Goal: Task Accomplishment & Management: Complete application form

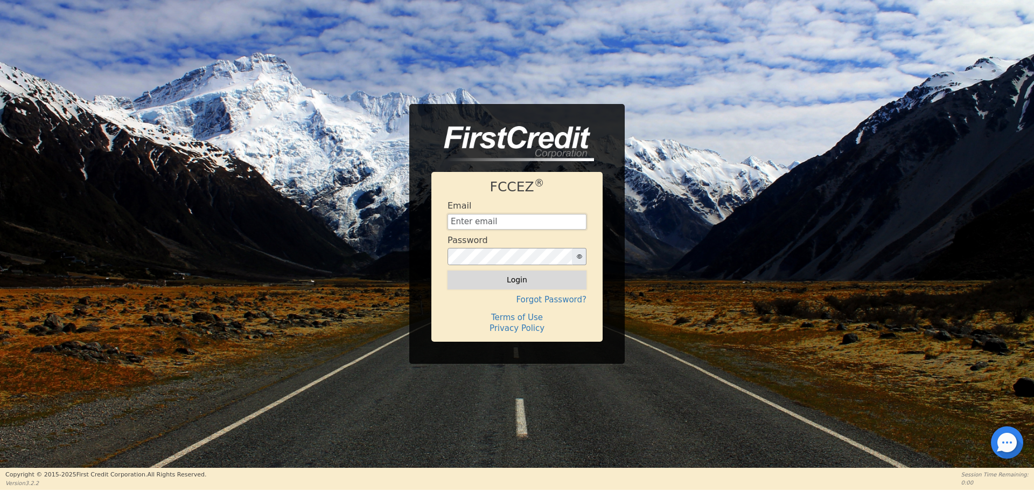
type input "[EMAIL_ADDRESS][DOMAIN_NAME]"
click at [537, 276] on button "Login" at bounding box center [517, 279] width 139 height 18
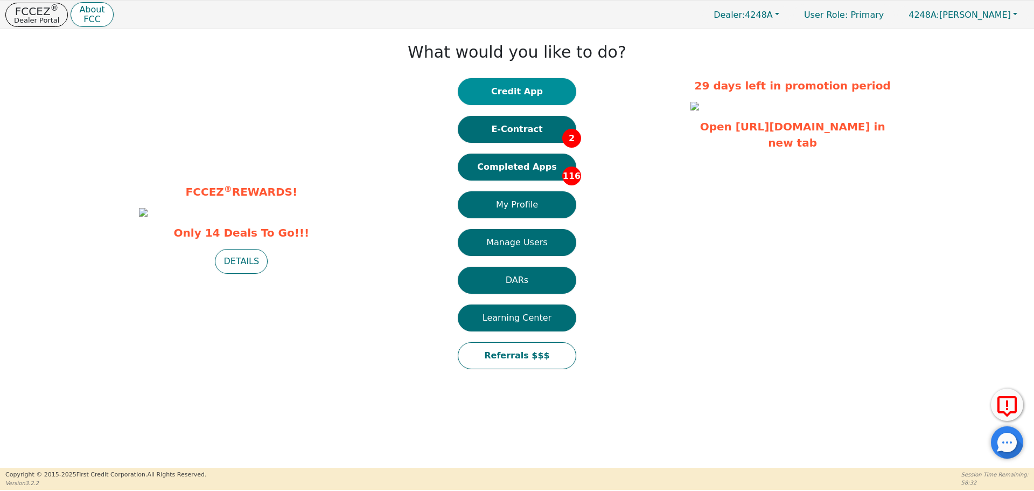
click at [523, 90] on button "Credit App" at bounding box center [517, 91] width 119 height 27
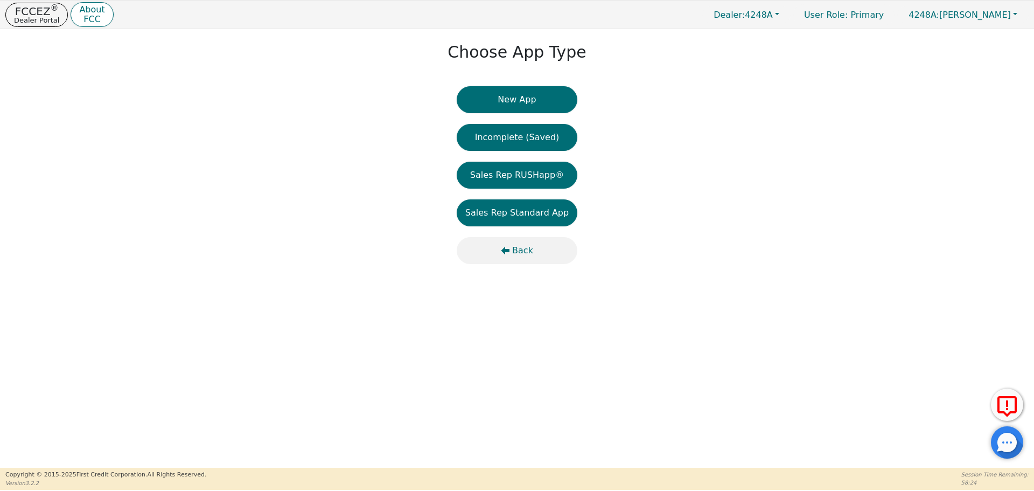
click at [511, 249] on button "Back" at bounding box center [517, 250] width 121 height 27
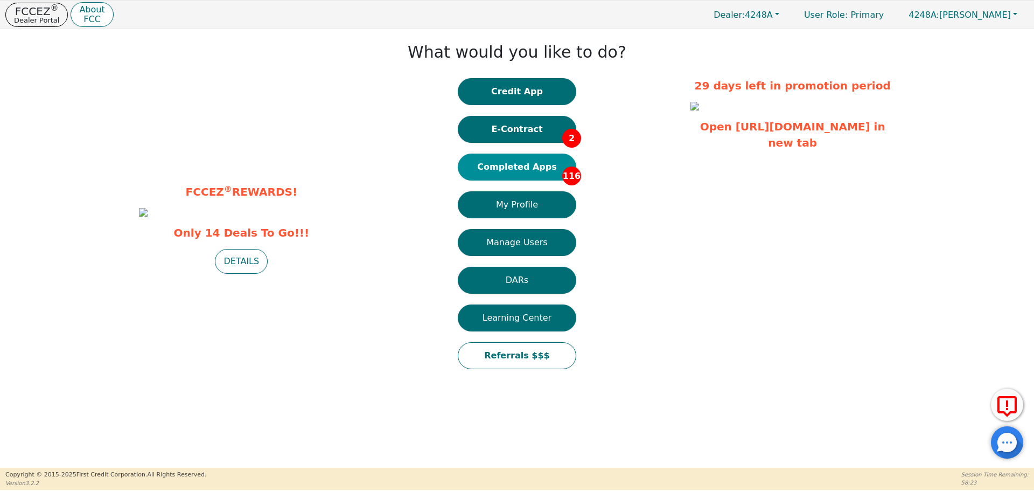
click at [519, 176] on button "Completed Apps 116" at bounding box center [517, 167] width 119 height 27
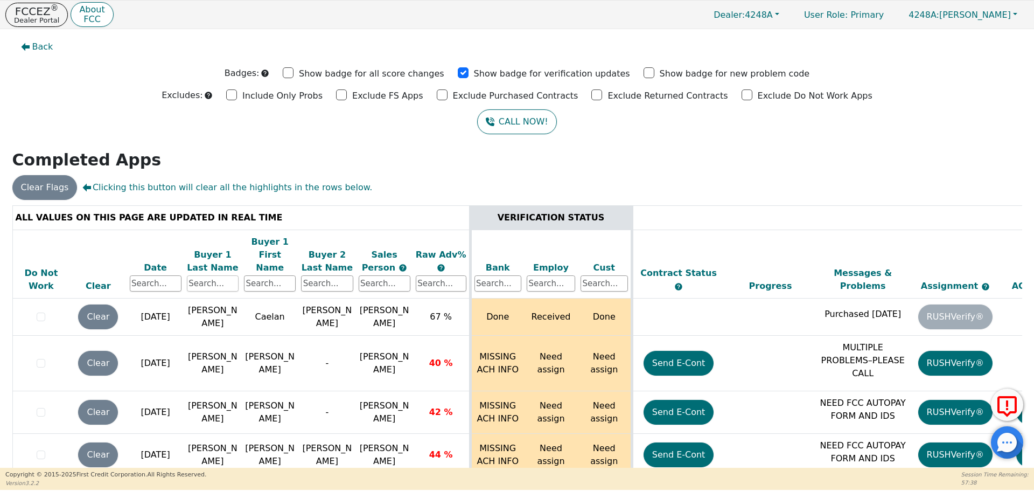
click at [222, 275] on input "text" at bounding box center [213, 283] width 52 height 16
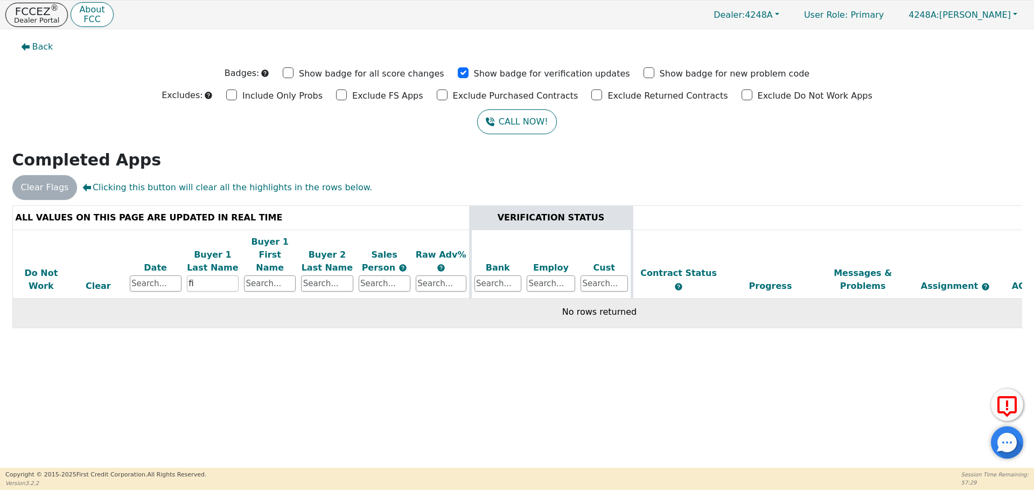
type input "f"
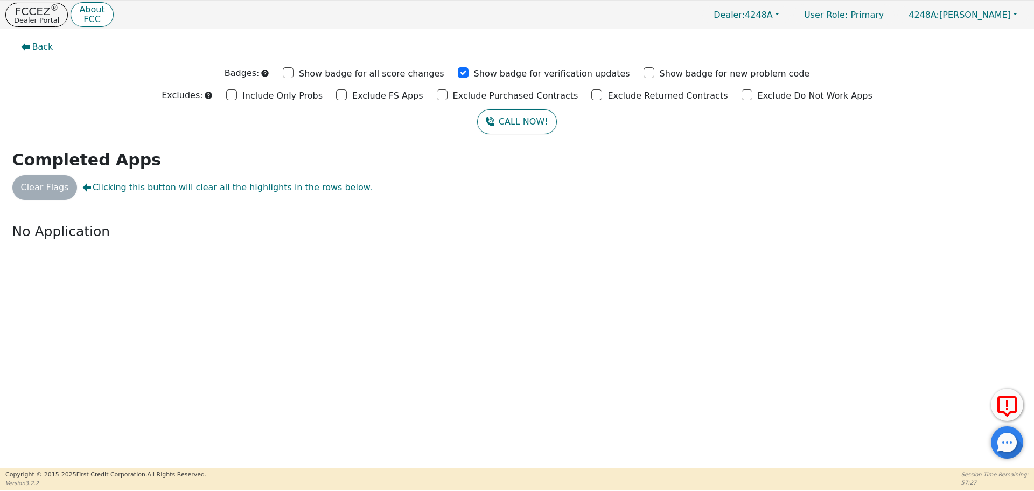
click at [263, 267] on div "Back Badges: Show badge for all score changes Show badge for verification updat…" at bounding box center [517, 248] width 1034 height 438
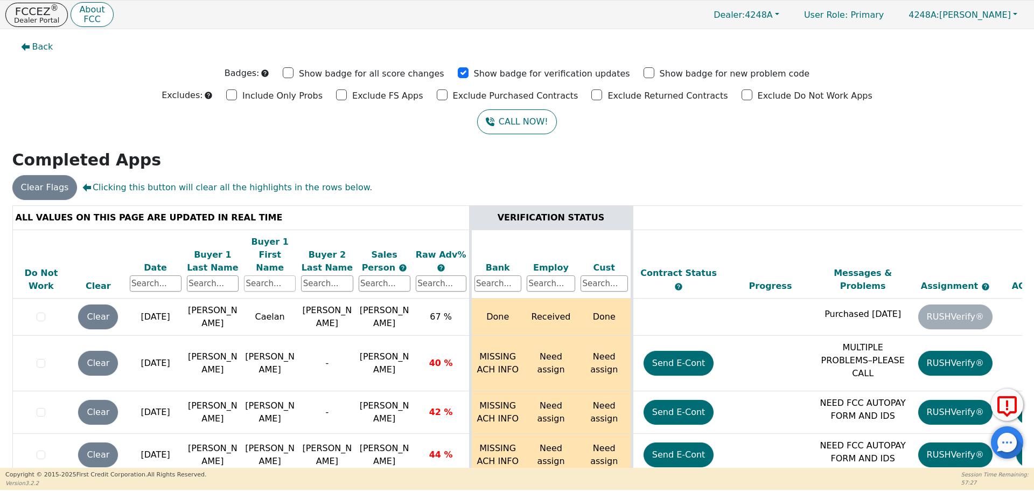
click at [263, 275] on input "text" at bounding box center [270, 283] width 52 height 16
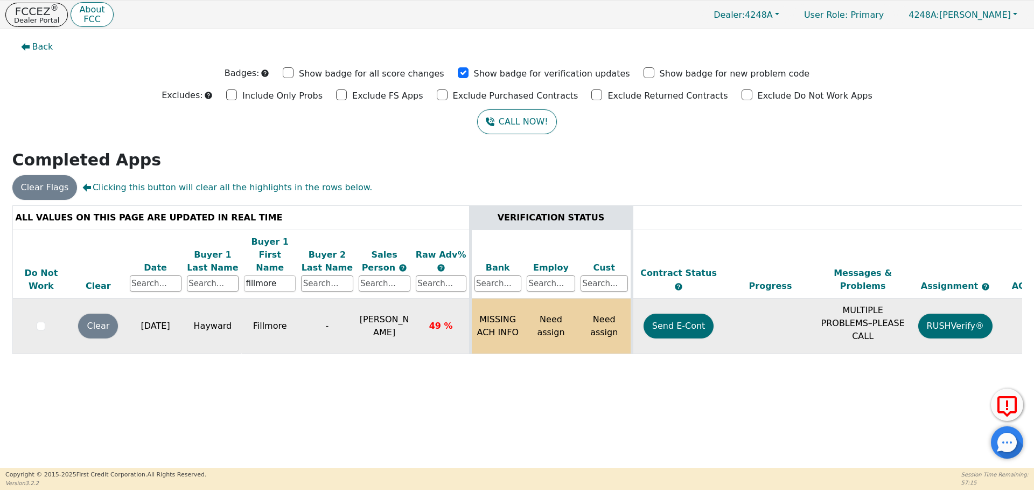
scroll to position [0, 165]
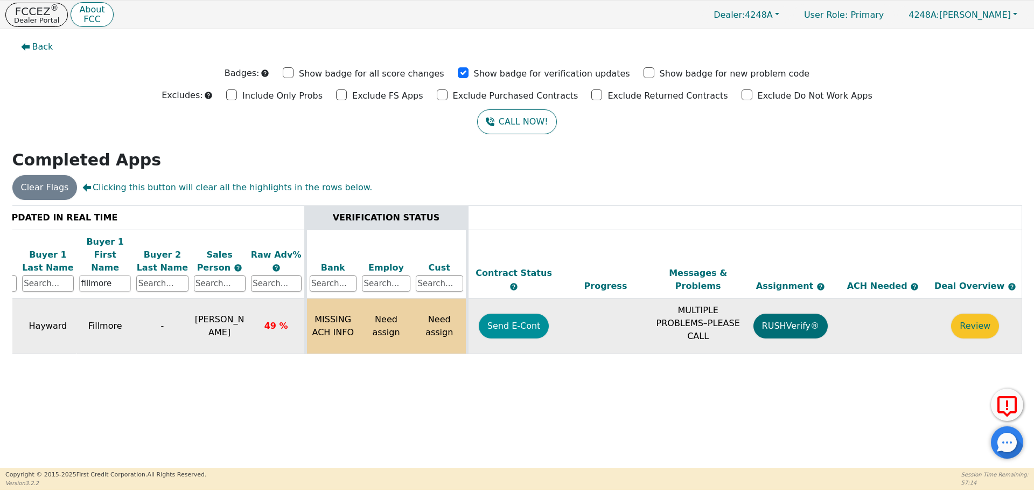
type input "fillmore"
click at [513, 319] on button "Send E-Cont" at bounding box center [514, 326] width 71 height 25
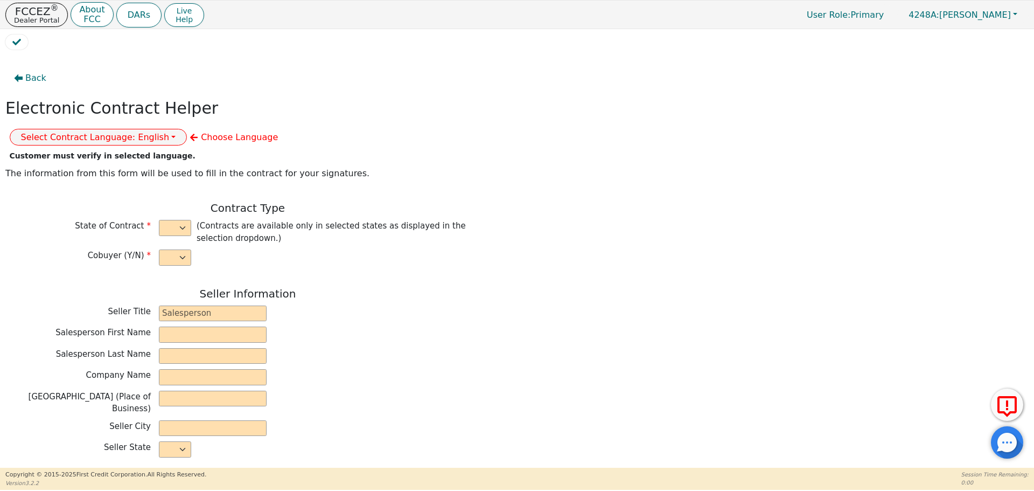
select select "n"
type input "owner"
type input "Ivonne"
type input "Madrid"
type input "AQUA REMACH LLC"
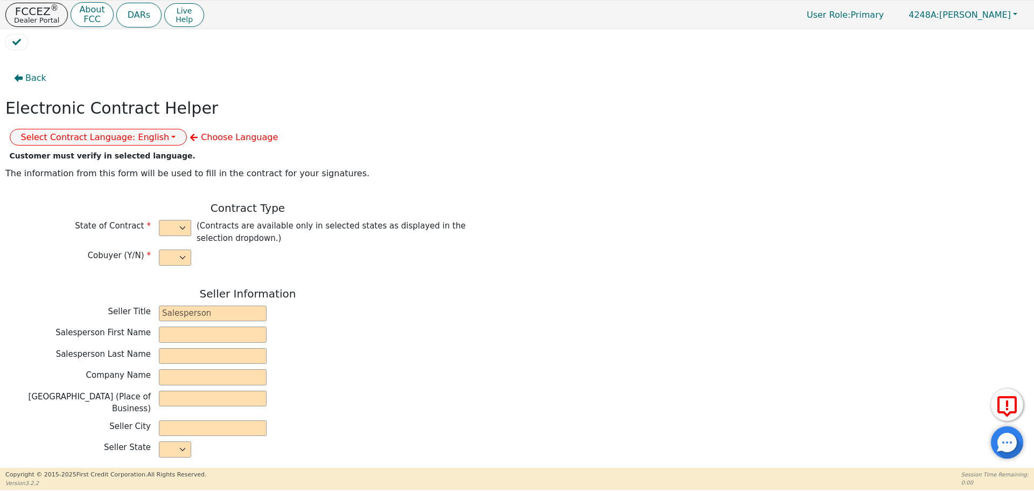
type input "13746 OFFICE PARK DR"
type input "HOUSTON"
select select "TX"
type input "77070"
type input "Fillmore"
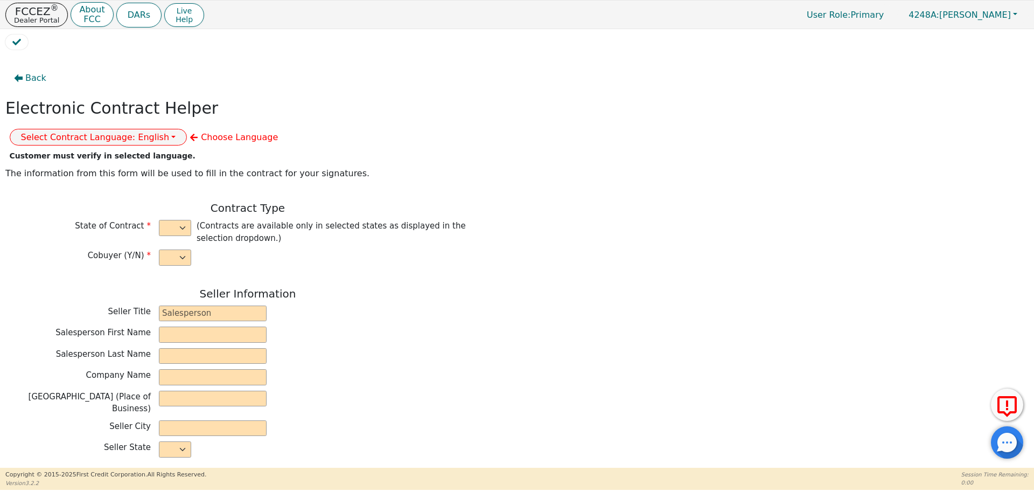
type input "Hayward"
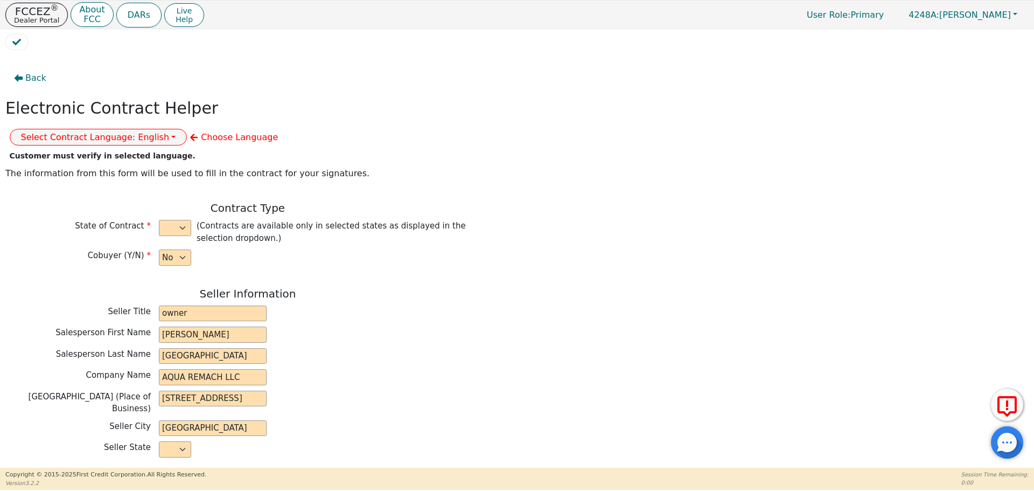
type input "bigjigalow@gmail.com"
type input "1406 w Park circle"
type input "cameron"
select select "TX"
type input "76520"
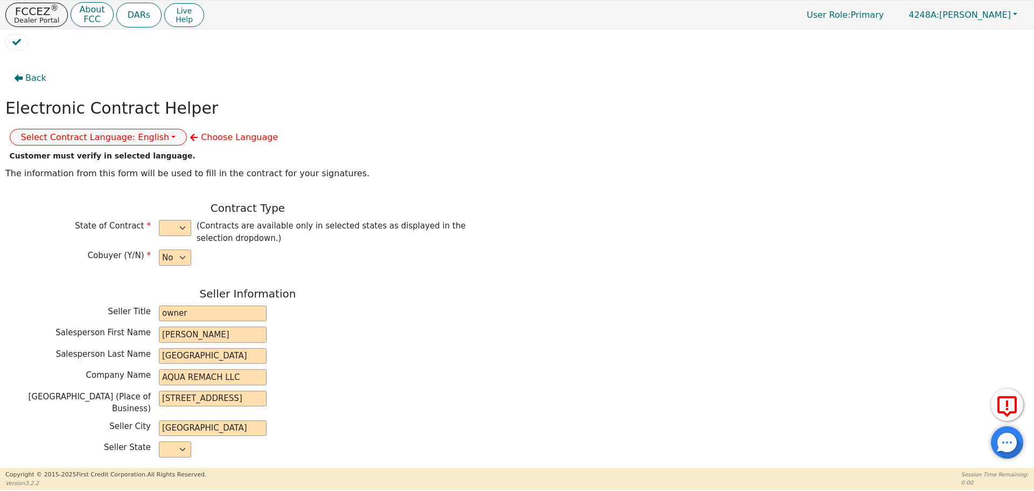
type input "[DATE]"
type input "17.99"
type input "2025-10-01"
type input "60"
type input "0"
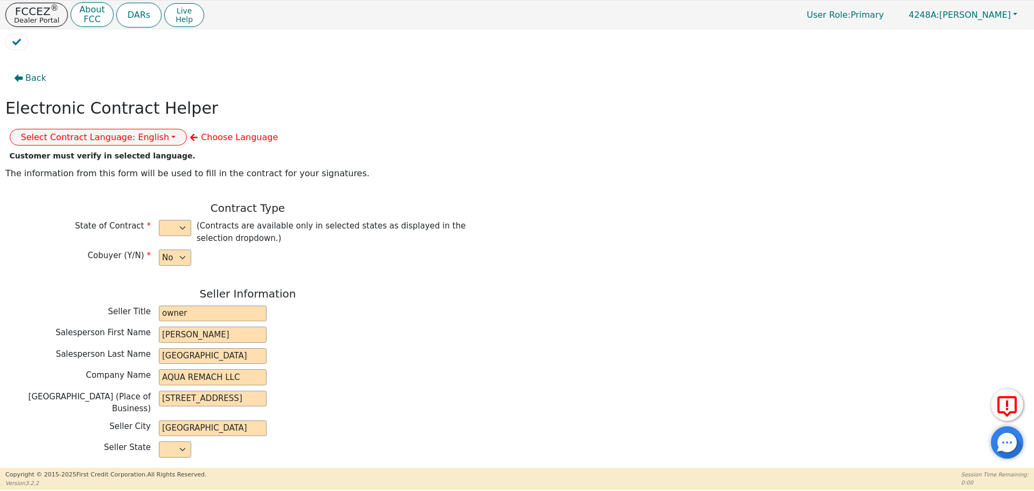
type input "7400.00"
type input "0.00"
type input "7400.00"
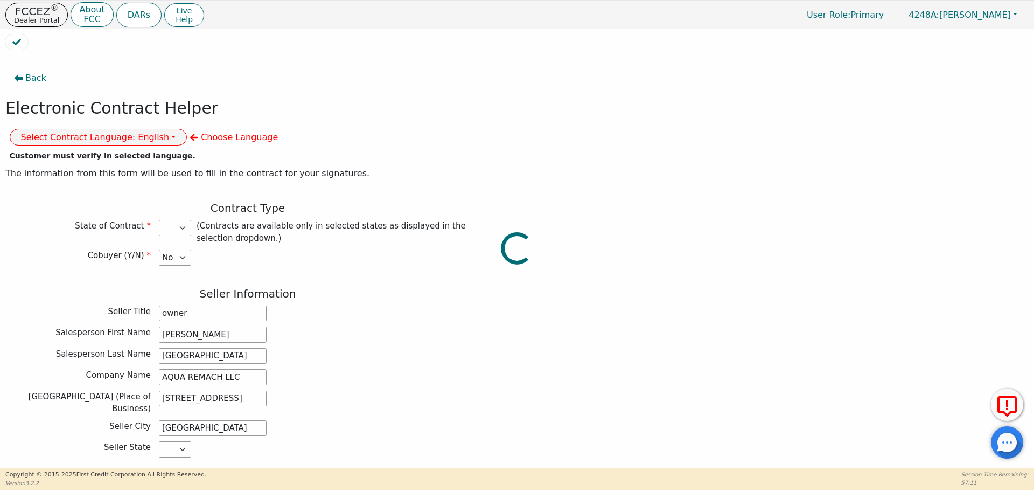
select select "TX"
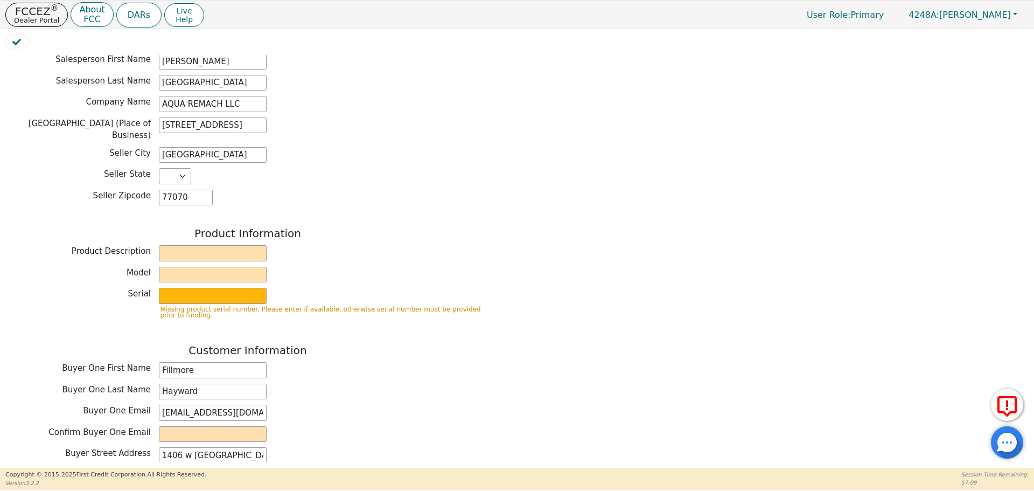
scroll to position [280, 0]
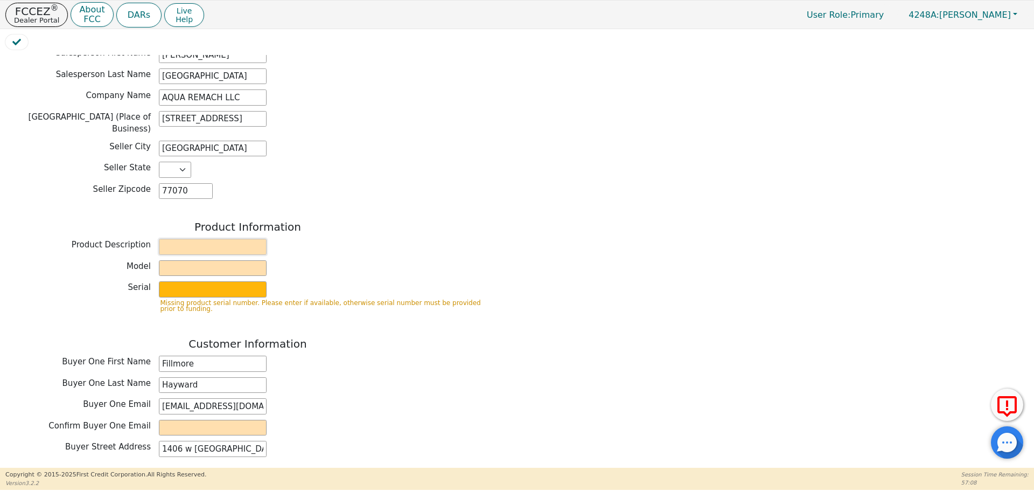
click at [247, 239] on input "text" at bounding box center [213, 247] width 108 height 16
type input "Water System"
click at [236, 260] on input "text" at bounding box center [213, 268] width 108 height 16
type input "whole house"
click at [231, 281] on input "text" at bounding box center [213, 289] width 108 height 16
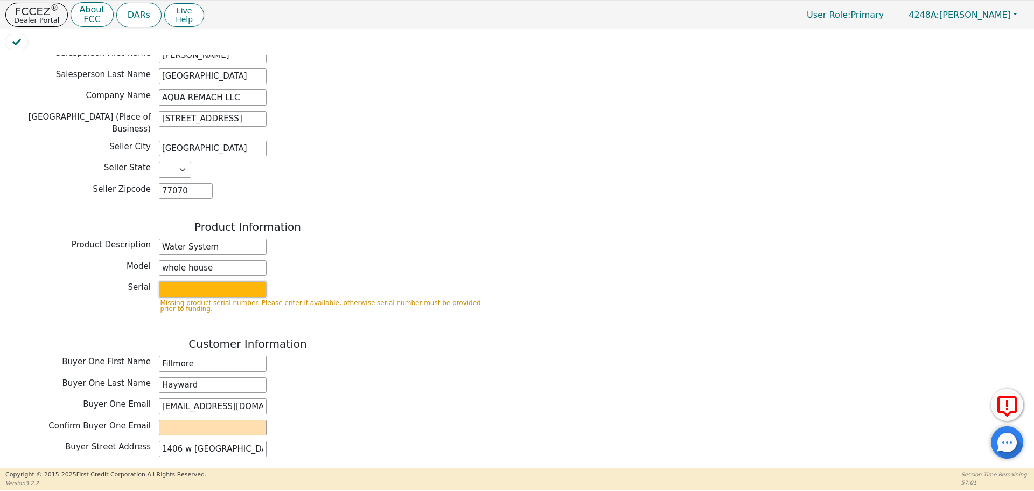
type input "purifier"
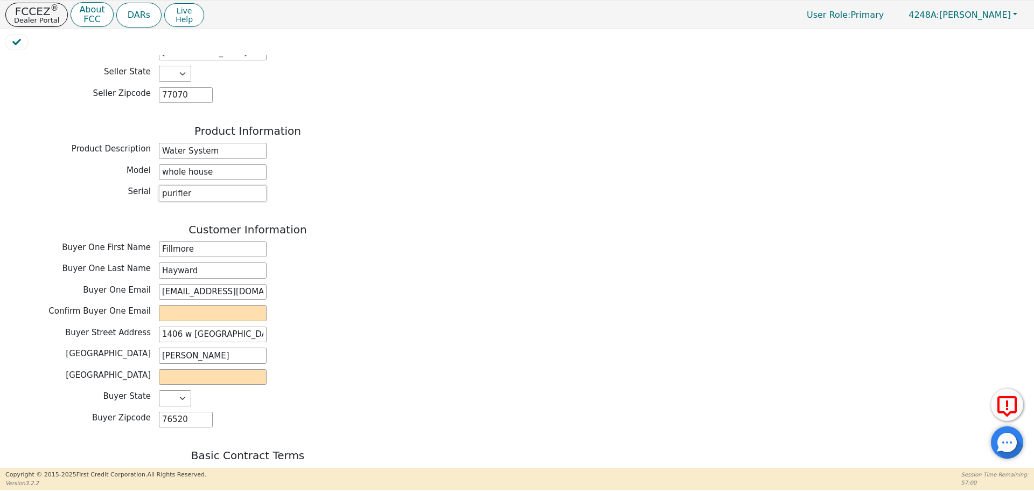
scroll to position [384, 0]
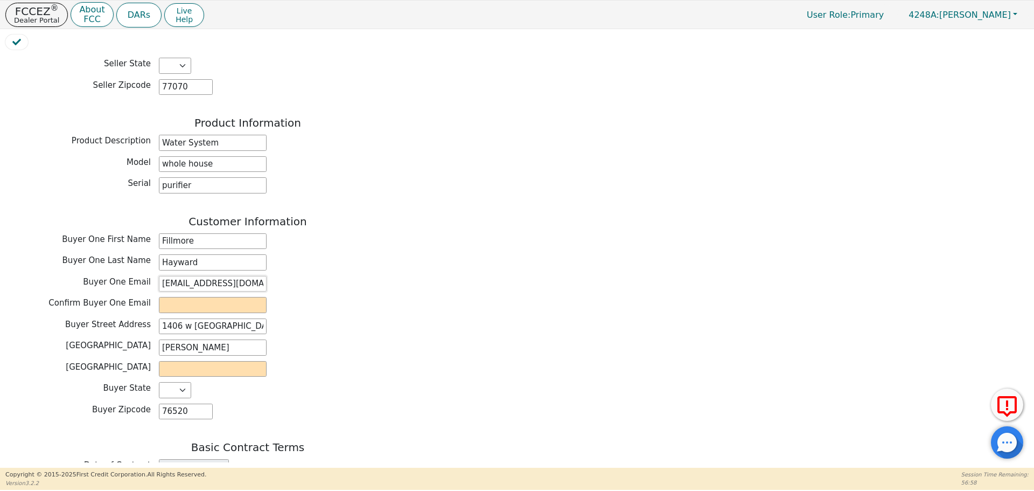
click at [194, 276] on input "bigjigalow@gmail.com" at bounding box center [213, 284] width 108 height 16
click at [200, 297] on input "email" at bounding box center [213, 305] width 108 height 16
paste input "bigjigalow@gmail.com"
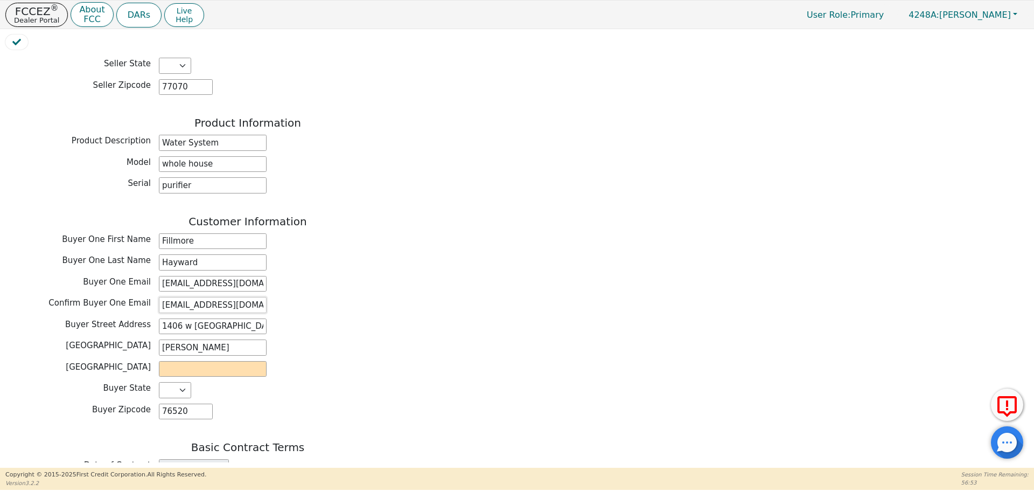
type input "bigjigalow@gmail.com"
click at [201, 361] on input "text" at bounding box center [213, 369] width 108 height 16
type input "cameron"
click at [507, 344] on div "Back Electronic Contract Helper Select Contract Language: English Customer must…" at bounding box center [516, 258] width 1023 height 407
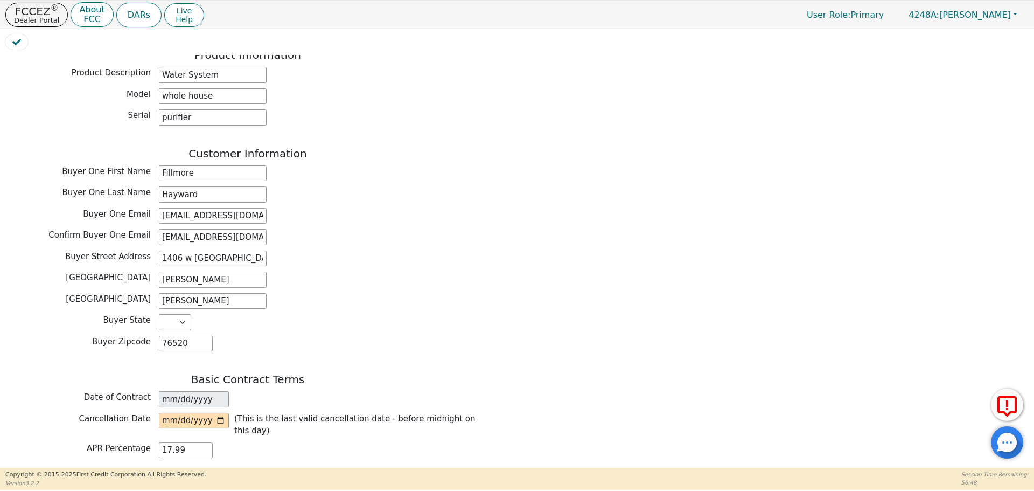
scroll to position [463, 0]
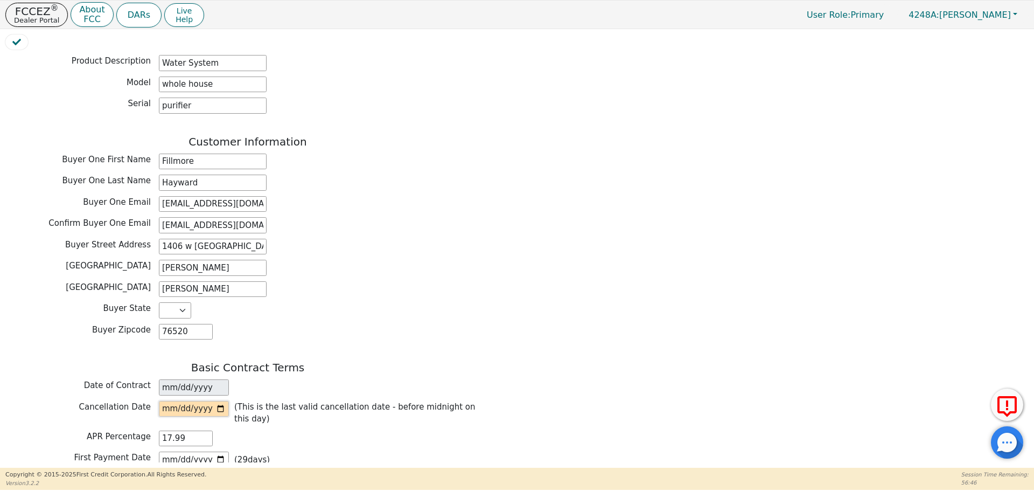
click at [219, 401] on input "date" at bounding box center [194, 409] width 70 height 16
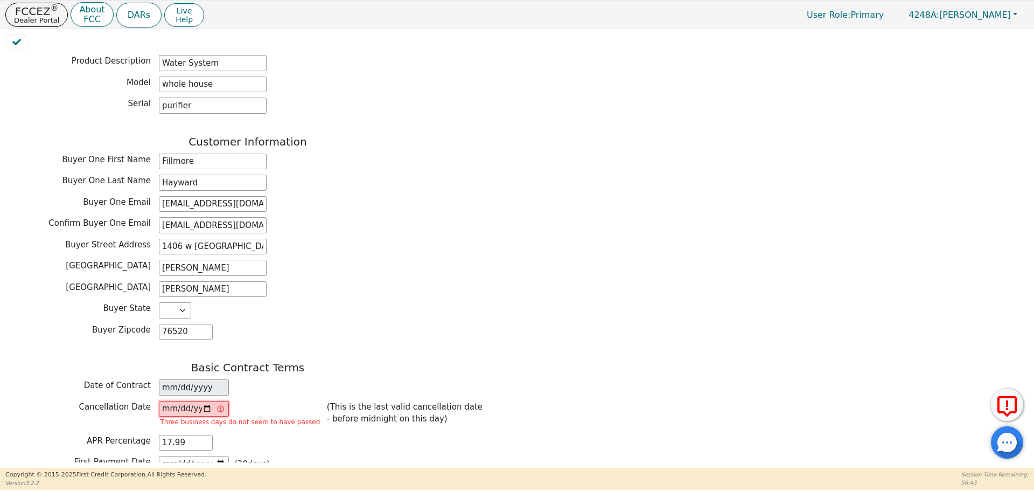
click at [210, 401] on input "2025-09-04" at bounding box center [194, 409] width 70 height 16
type input "2025-09-05"
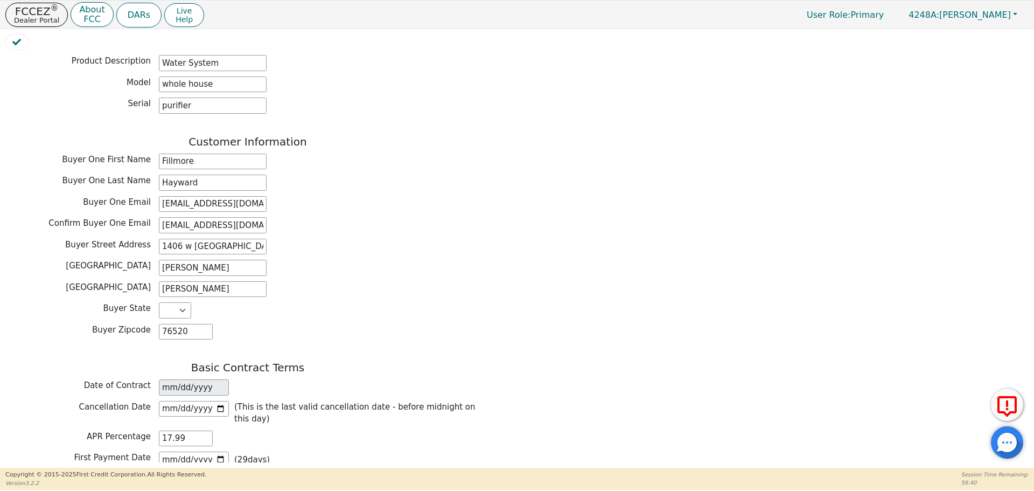
click at [290, 324] on div "Buyer Zipcode 76520" at bounding box center [247, 332] width 485 height 16
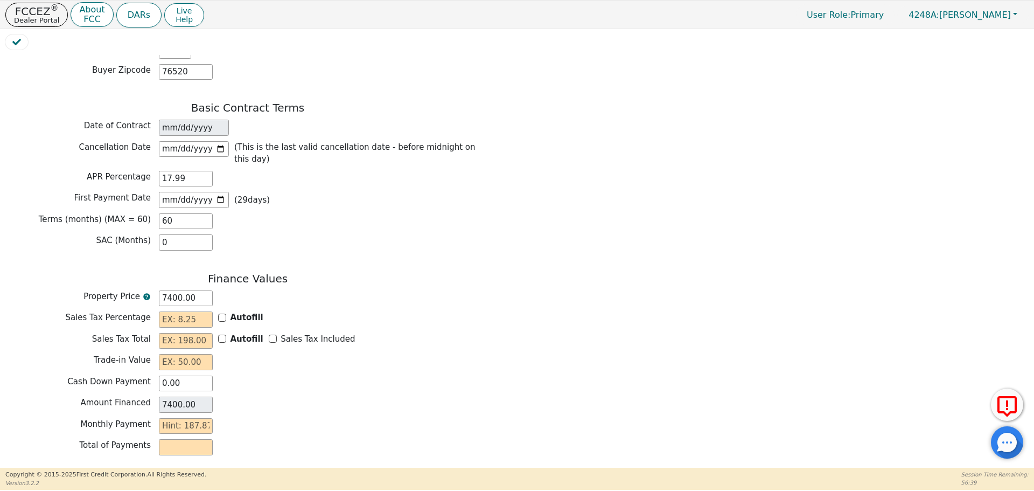
scroll to position [732, 0]
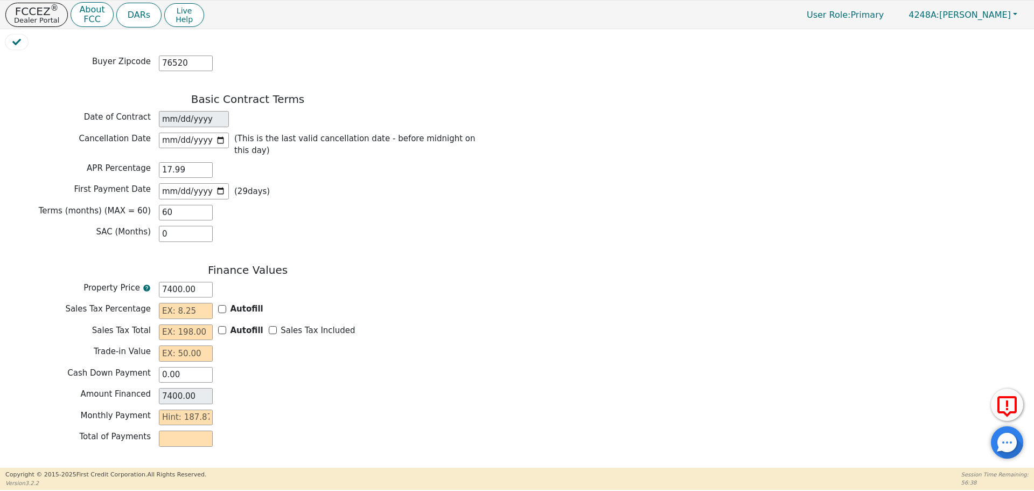
click at [223, 303] on div "Autofill" at bounding box center [240, 309] width 45 height 12
click at [225, 305] on input "Autofill" at bounding box center [222, 309] width 8 height 8
checkbox input "true"
type input "0.00"
click at [269, 326] on input "Sales Tax Included" at bounding box center [273, 330] width 8 height 8
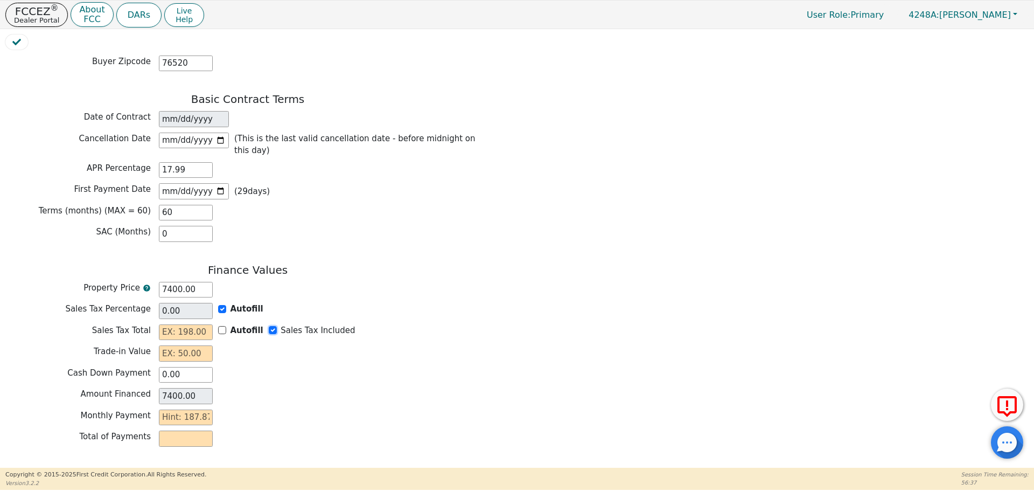
checkbox input "true"
type input "0.00"
click at [177, 345] on input "text" at bounding box center [186, 353] width 54 height 16
type input "0.00"
click at [185, 409] on input "text" at bounding box center [186, 417] width 54 height 16
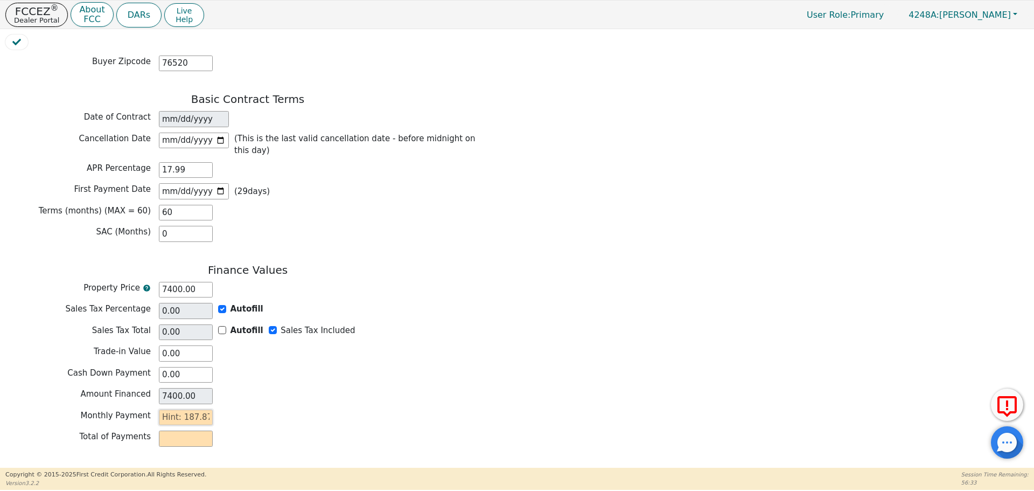
type input "1"
type input "60.00"
type input "18"
type input "1080.00"
type input "187"
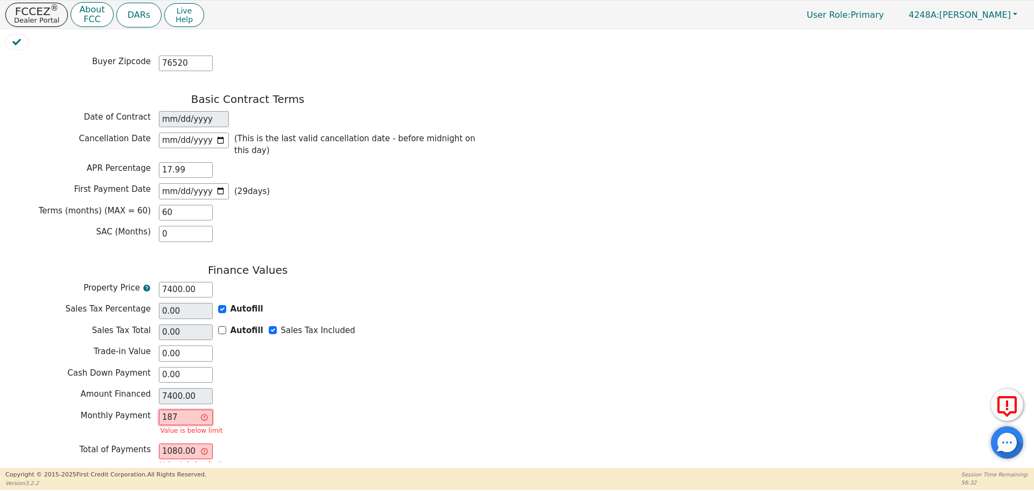
type input "11220.00"
type input "187.8"
type input "11268.00"
type input "187.87"
type input "11272.20"
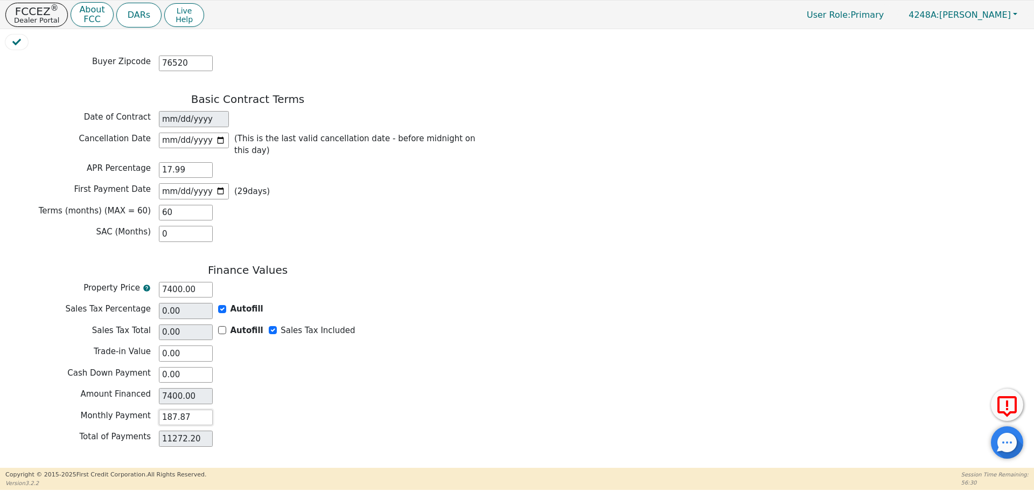
type input "187.87"
click at [111, 468] on button "Review & Begin Contract" at bounding box center [67, 480] width 124 height 25
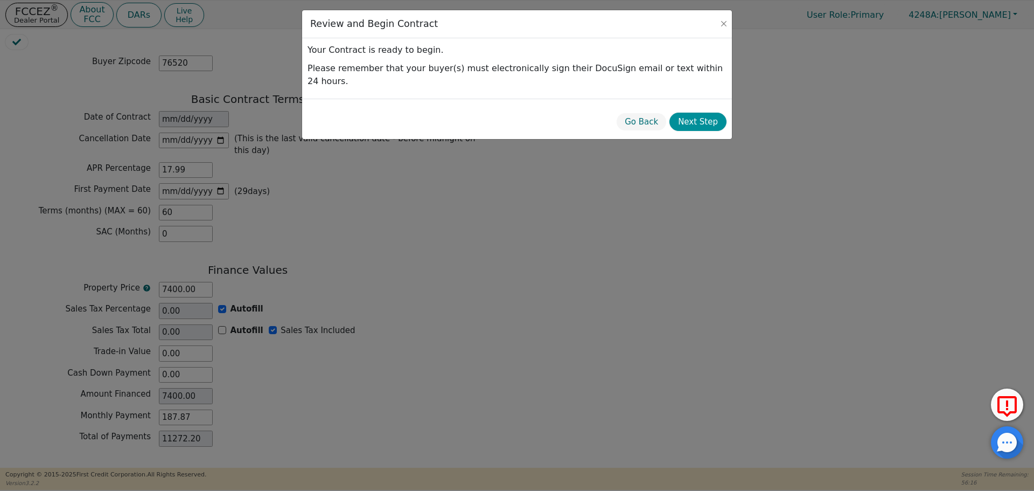
click at [701, 114] on button "Next Step" at bounding box center [698, 122] width 57 height 19
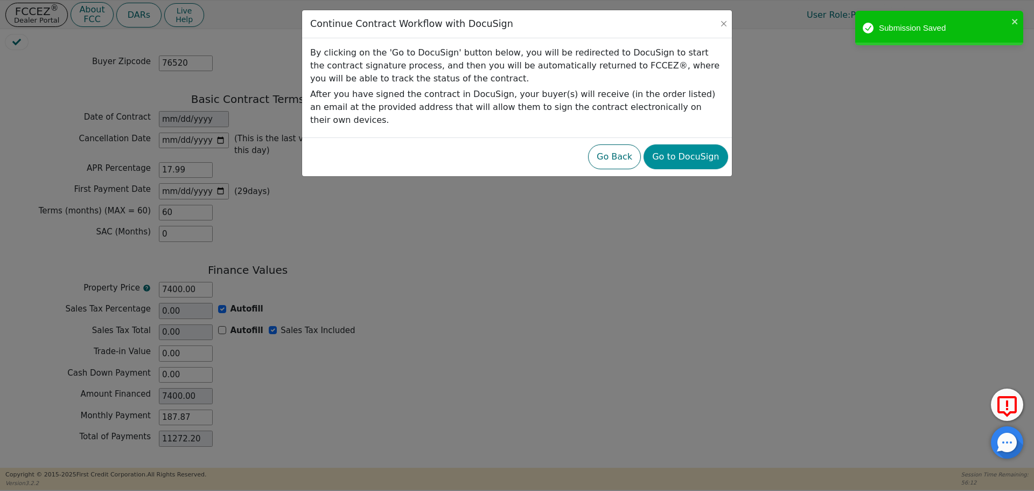
click at [703, 144] on button "Go to DocuSign" at bounding box center [686, 156] width 84 height 25
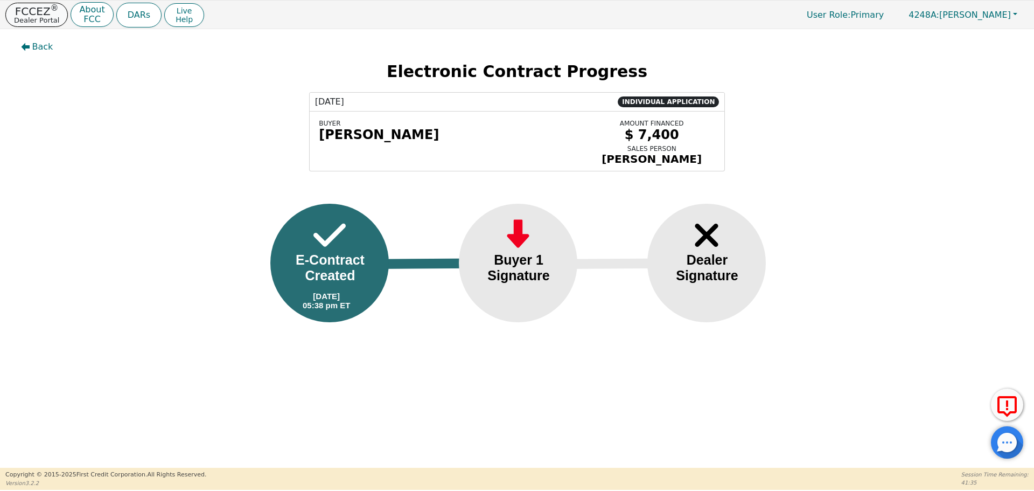
click at [31, 17] on p "Dealer Portal" at bounding box center [36, 20] width 45 height 7
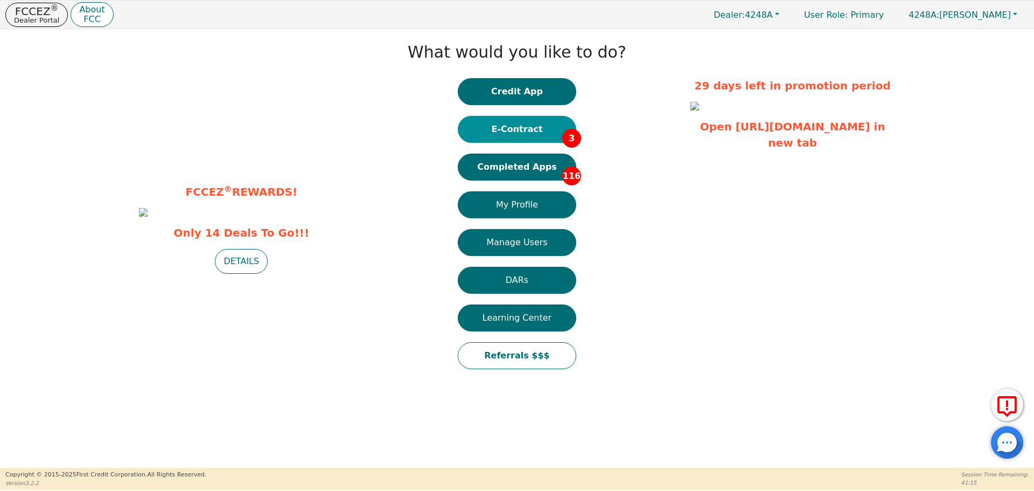
click at [527, 118] on button "E-Contract 3" at bounding box center [517, 129] width 119 height 27
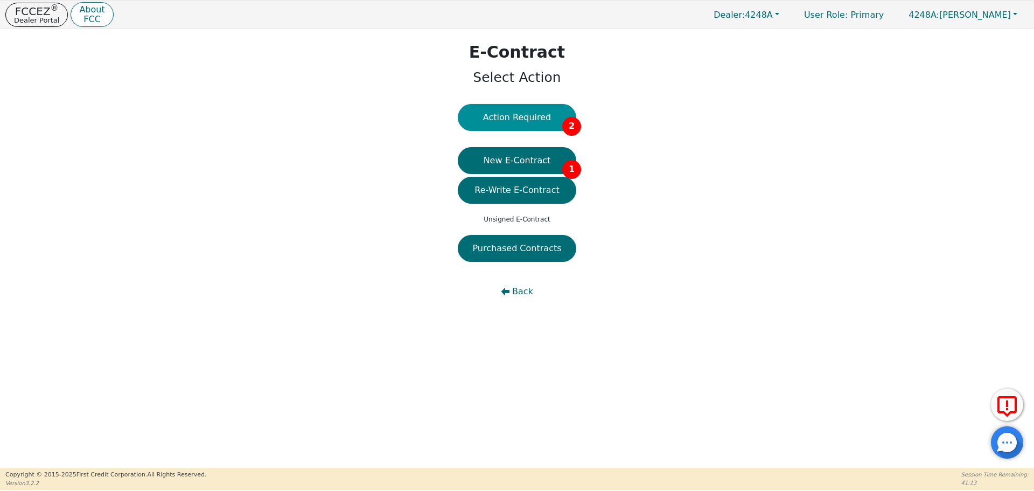
click at [530, 119] on button "Action Required 2" at bounding box center [517, 117] width 119 height 27
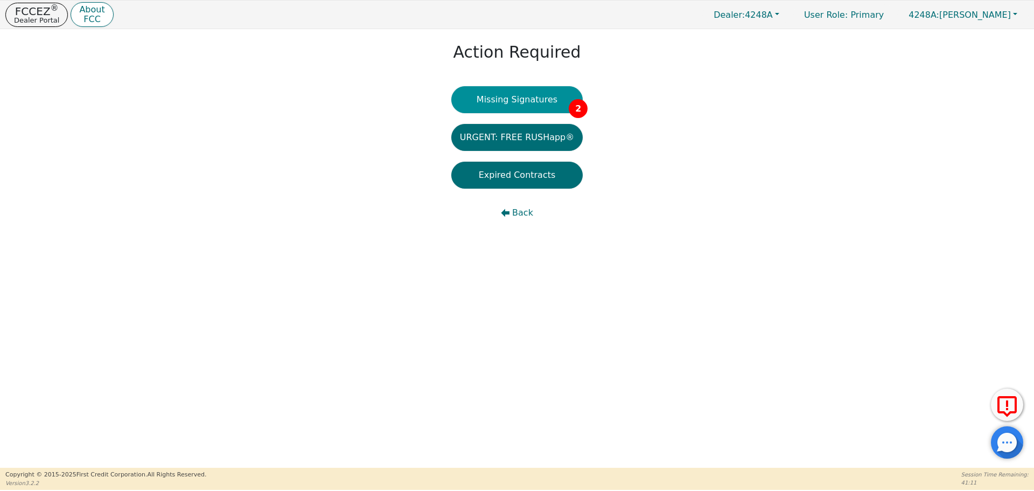
click at [532, 105] on button "Missing Signatures 2" at bounding box center [517, 99] width 132 height 27
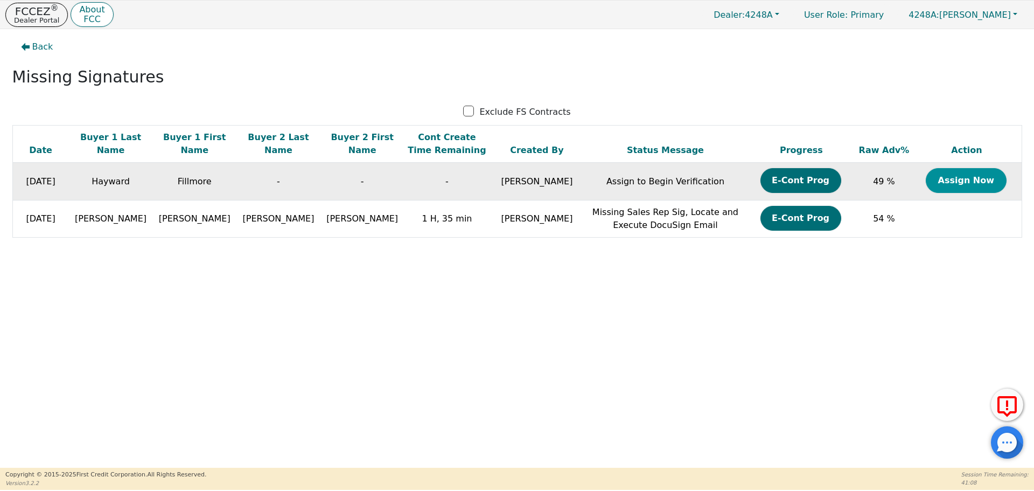
click at [950, 177] on button "Assign Now" at bounding box center [966, 180] width 81 height 25
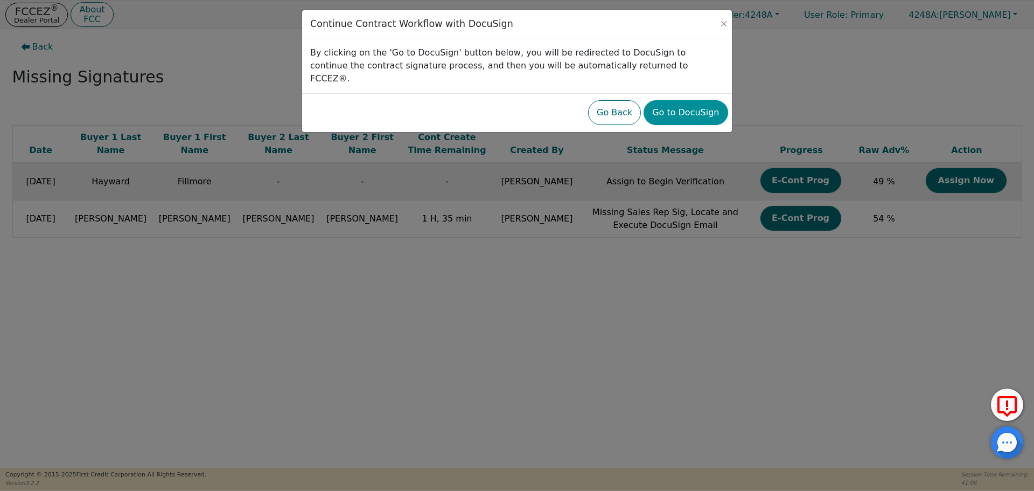
click at [681, 106] on button "Go to DocuSign" at bounding box center [686, 112] width 84 height 25
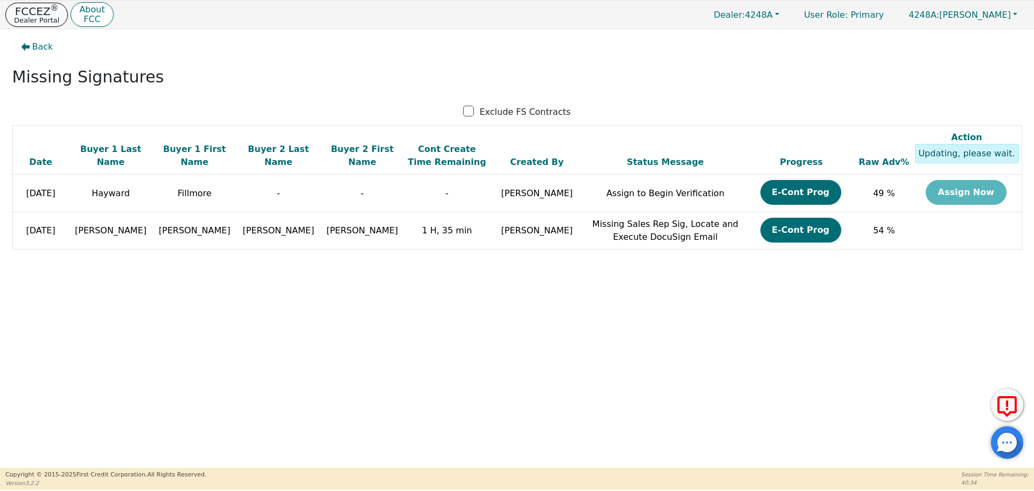
click at [36, 11] on p "FCCEZ ®" at bounding box center [36, 11] width 45 height 11
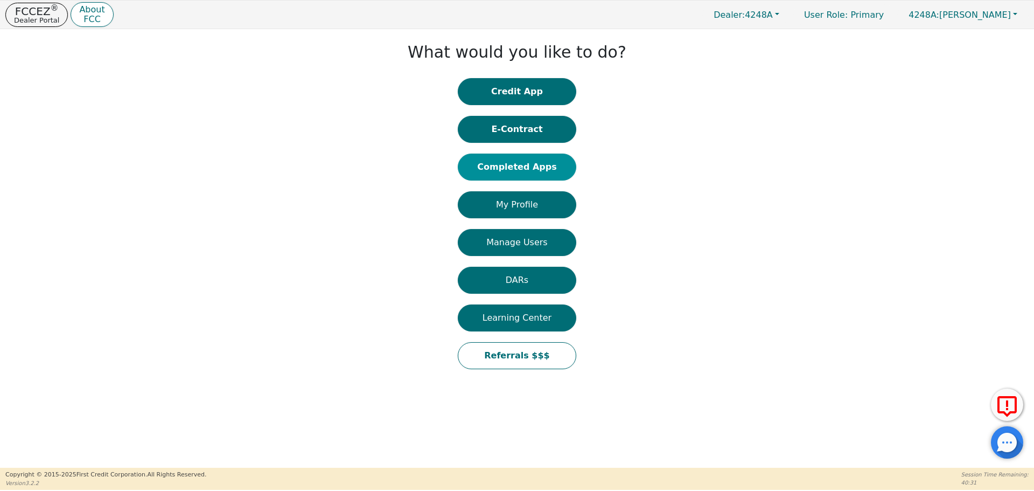
click at [525, 166] on button "Completed Apps" at bounding box center [517, 167] width 119 height 27
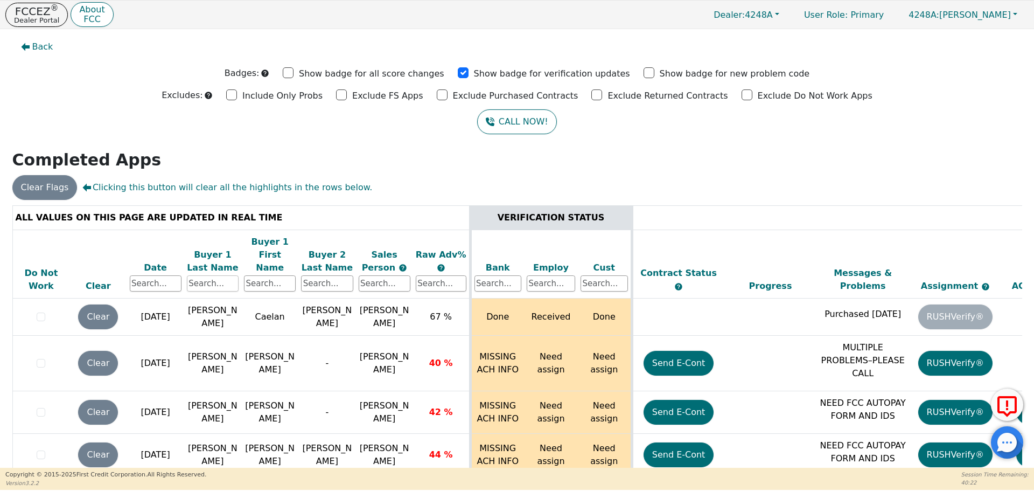
click at [203, 275] on input "text" at bounding box center [213, 283] width 52 height 16
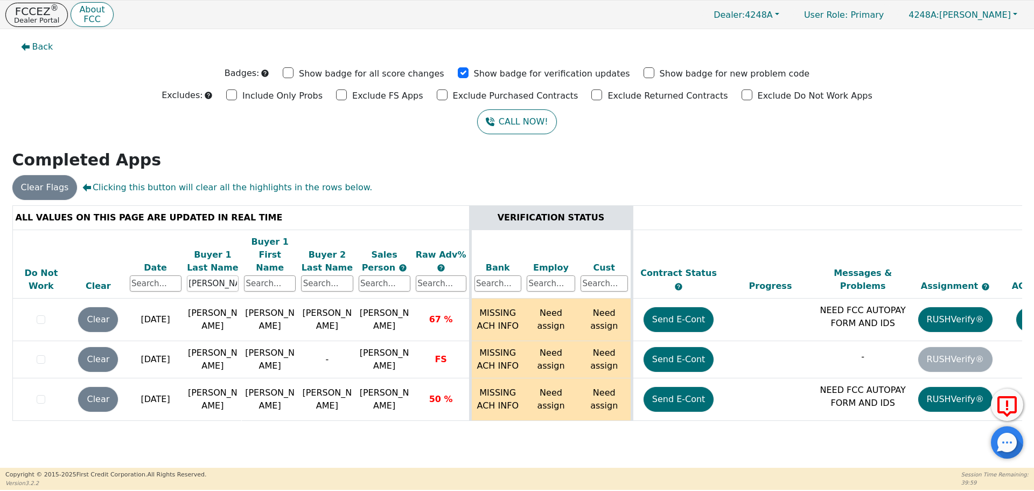
drag, startPoint x: 224, startPoint y: 275, endPoint x: 20, endPoint y: 254, distance: 204.2
click at [20, 254] on tr "Do Not Work Clear Date Buyer 1 Last Name garcia Buyer 1 First Name Buyer 2 Last…" at bounding box center [599, 263] width 1174 height 69
type input "fillmore"
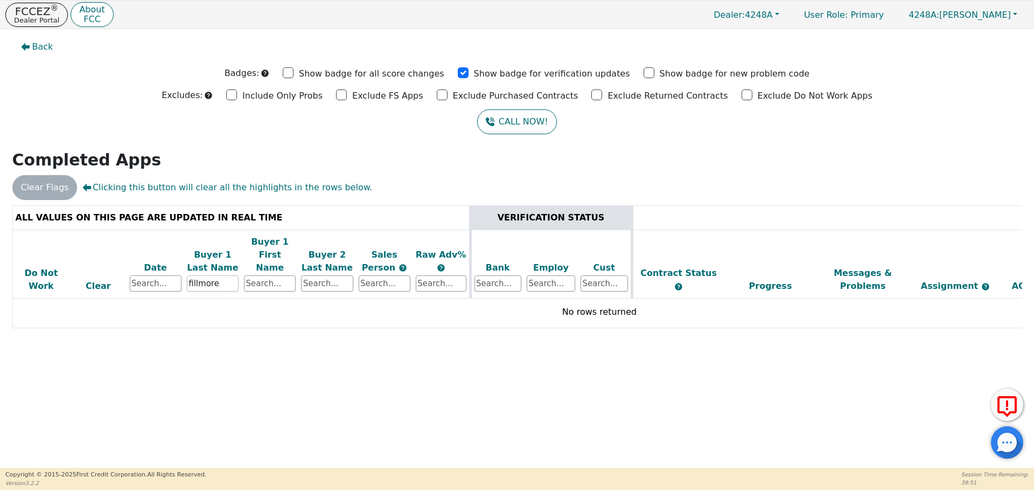
click at [196, 275] on input "fillmore" at bounding box center [213, 283] width 52 height 16
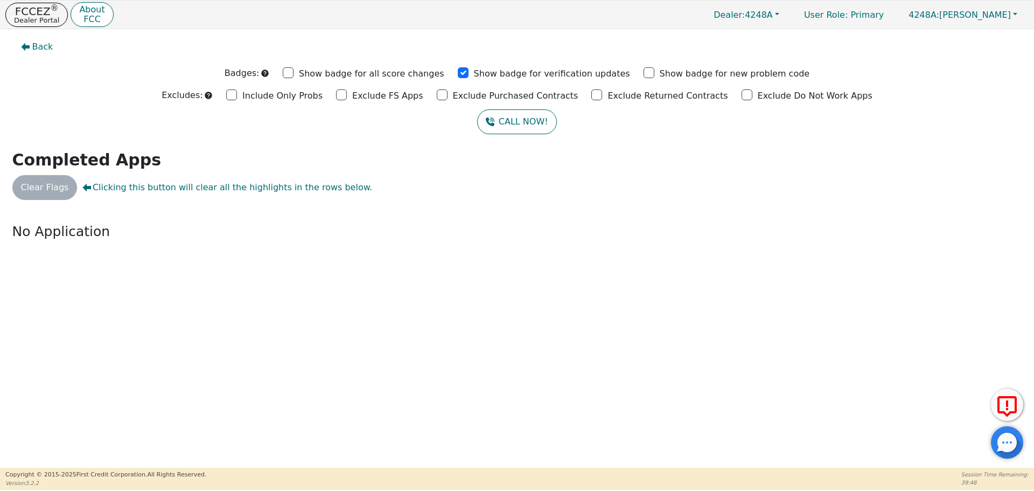
click at [254, 272] on div "Back Badges: Show badge for all score changes Show badge for verification updat…" at bounding box center [517, 248] width 1034 height 438
click at [0, 0] on input "text" at bounding box center [0, 0] width 0 height 0
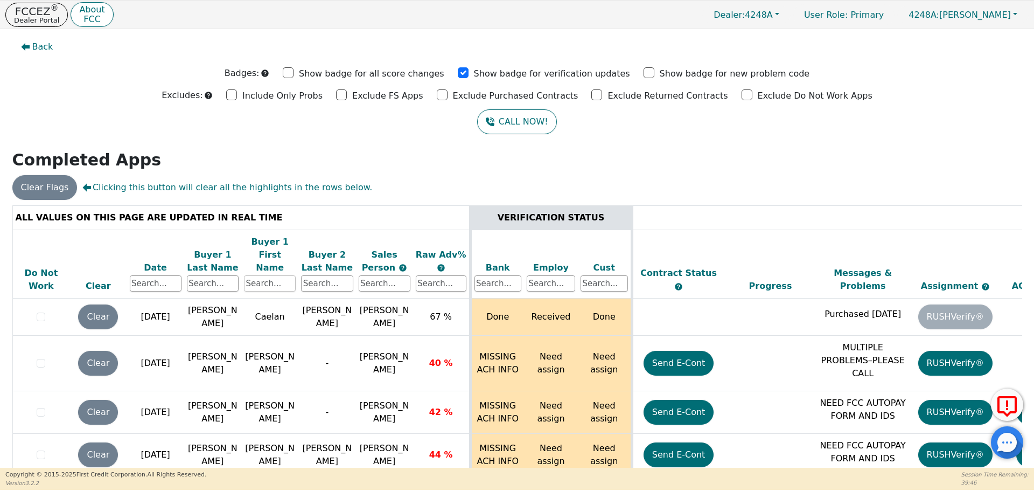
click at [254, 275] on input "text" at bounding box center [270, 283] width 52 height 16
paste input "fillmore"
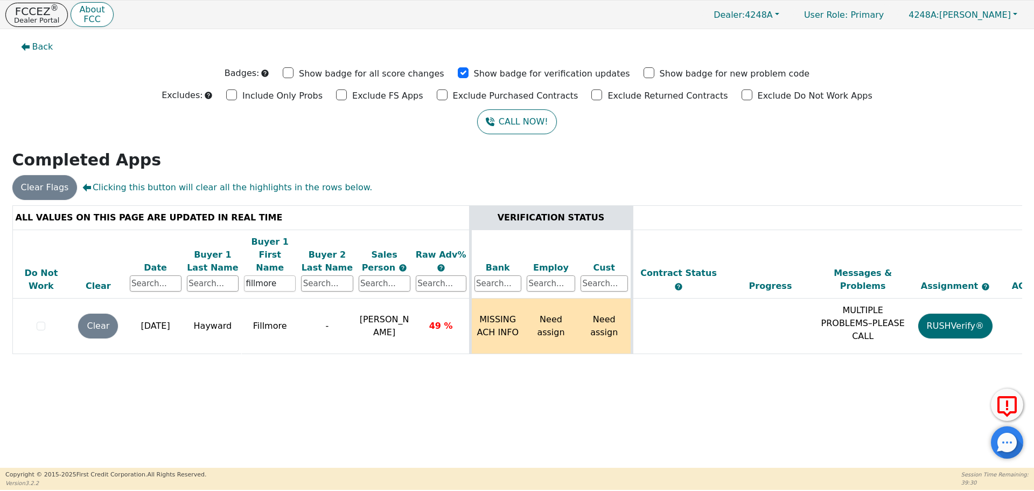
click at [256, 275] on input "fillmore" at bounding box center [270, 283] width 52 height 16
type input "fillmore"
click at [37, 6] on p "FCCEZ ®" at bounding box center [36, 11] width 45 height 11
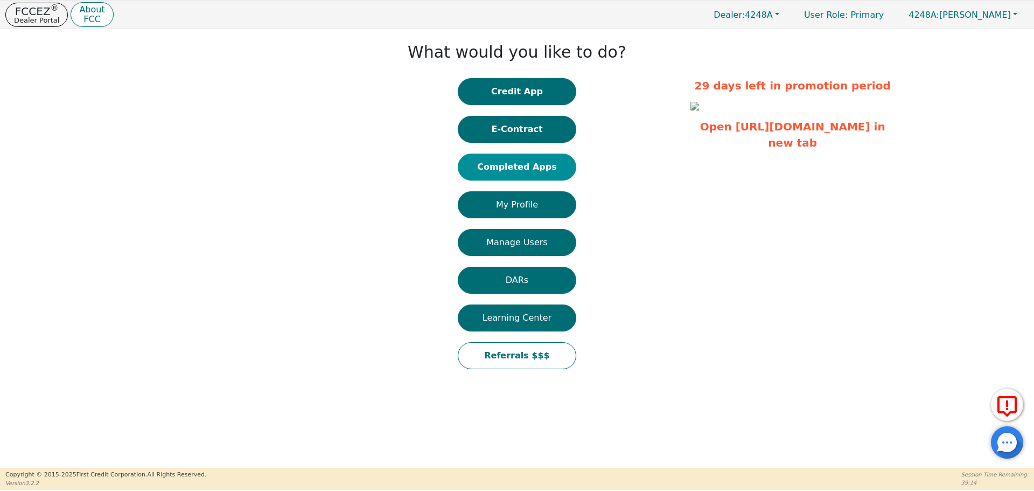
click at [523, 173] on button "Completed Apps" at bounding box center [517, 167] width 119 height 27
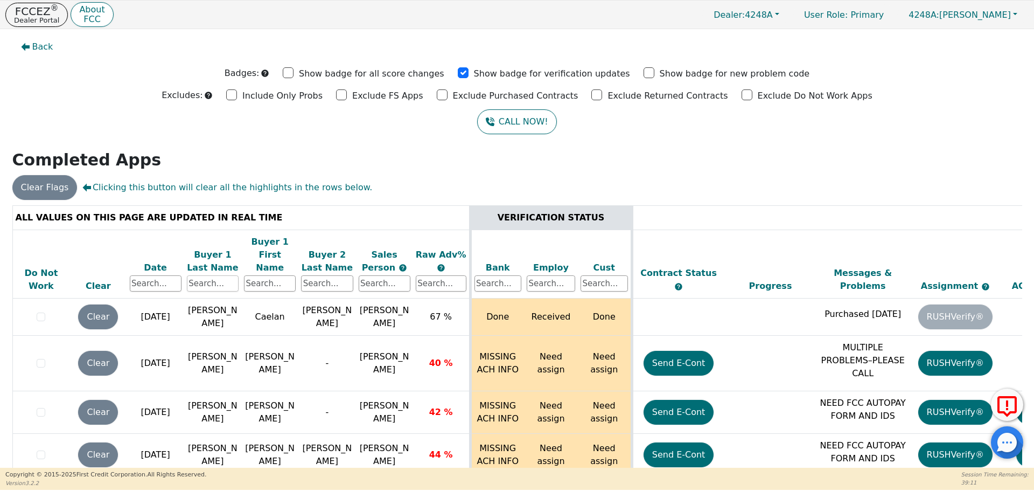
click at [212, 275] on input "text" at bounding box center [213, 283] width 52 height 16
type input "[PERSON_NAME]"
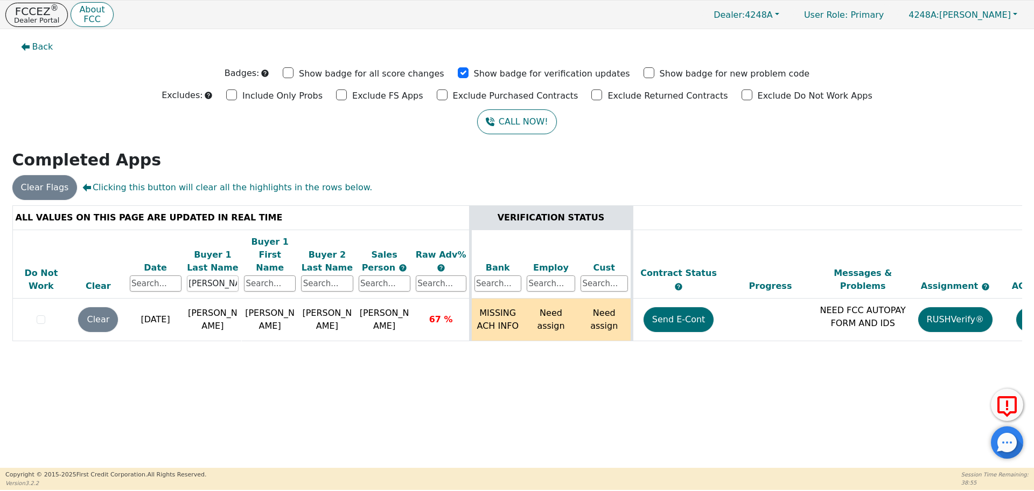
drag, startPoint x: 231, startPoint y: 273, endPoint x: 106, endPoint y: 249, distance: 126.6
click at [106, 249] on tr "Do Not Work Clear Date Buyer 1 Last Name [PERSON_NAME] Buyer 1 First Name Buyer…" at bounding box center [599, 263] width 1174 height 69
click at [256, 205] on div at bounding box center [517, 205] width 1010 height 0
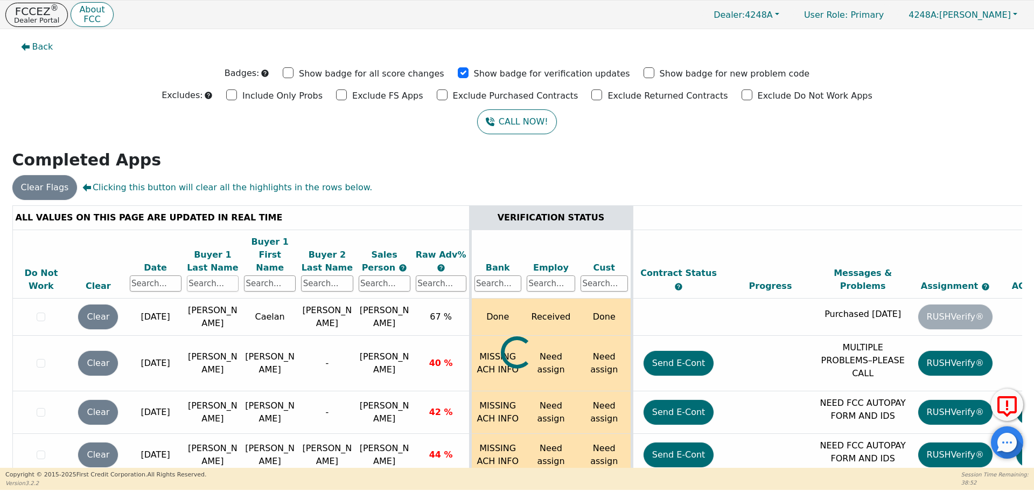
click at [205, 275] on input "text" at bounding box center [213, 283] width 52 height 16
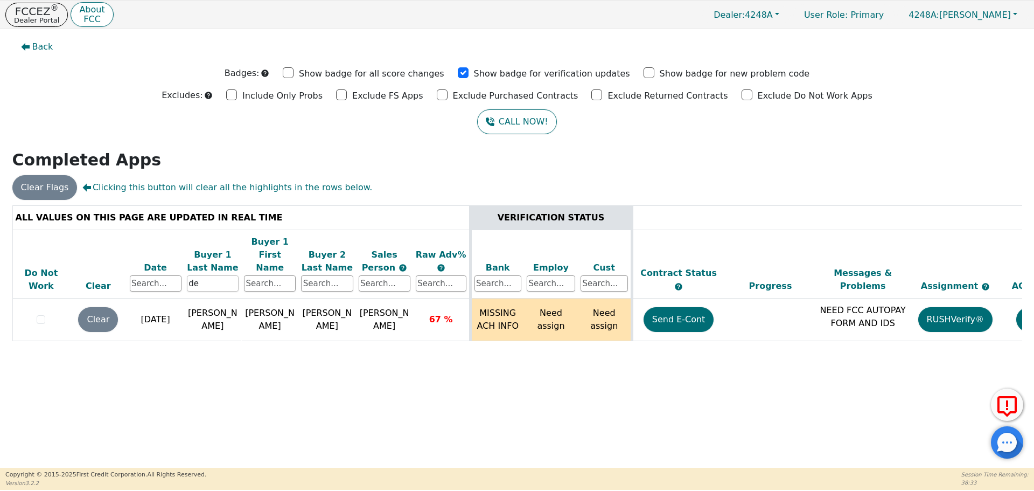
type input "d"
click at [259, 205] on div at bounding box center [517, 205] width 1010 height 0
click at [260, 205] on div at bounding box center [517, 205] width 1010 height 0
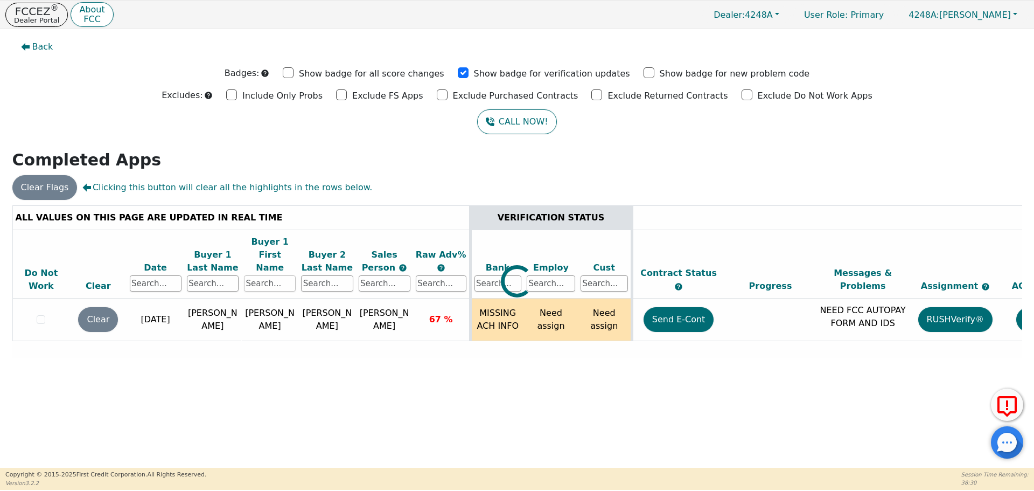
click at [260, 275] on input "text" at bounding box center [270, 283] width 52 height 16
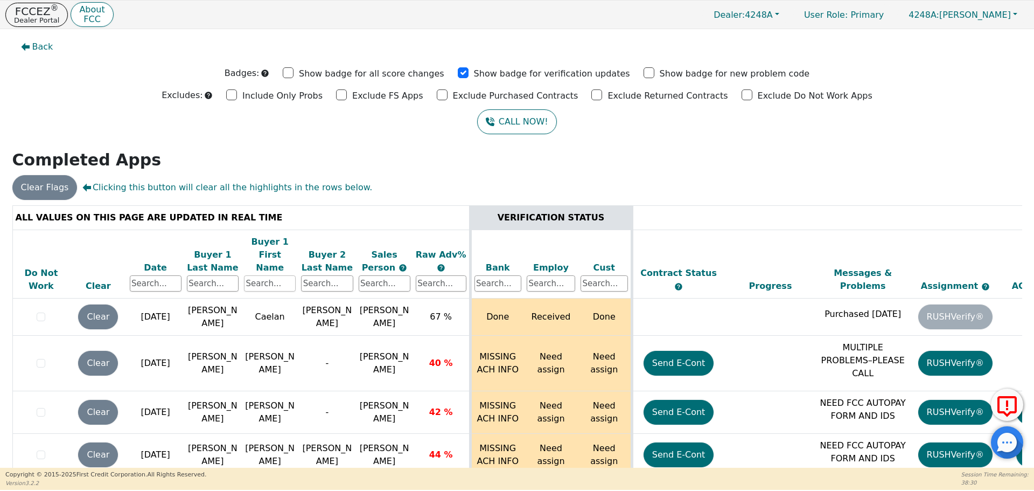
click at [260, 275] on input "text" at bounding box center [270, 283] width 52 height 16
paste input "fillmore"
type input "fillmore"
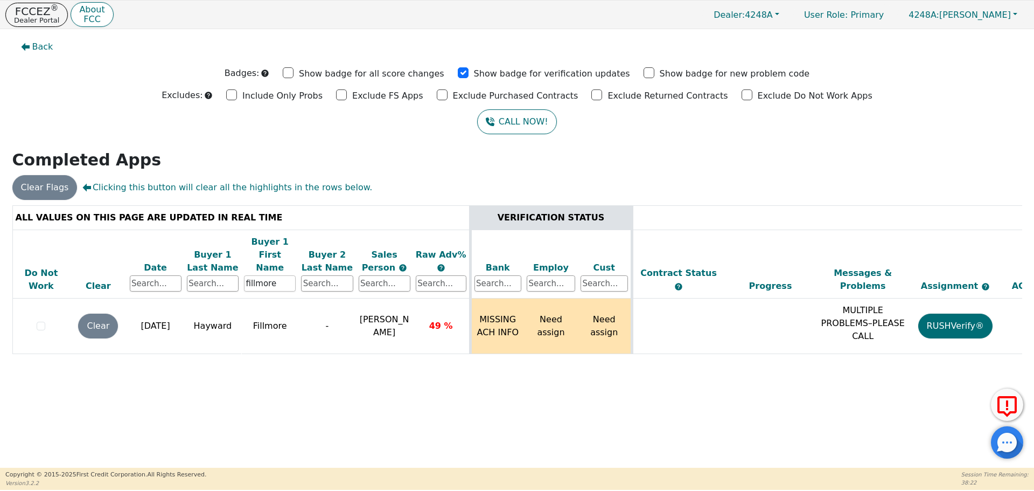
scroll to position [0, 165]
